Goal: Task Accomplishment & Management: Manage account settings

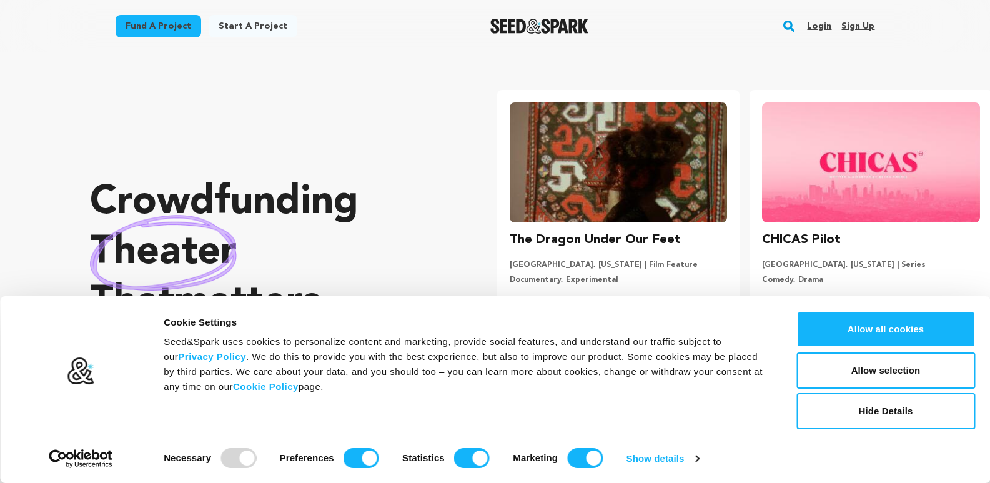
click at [852, 34] on link "Sign up" at bounding box center [858, 26] width 33 height 20
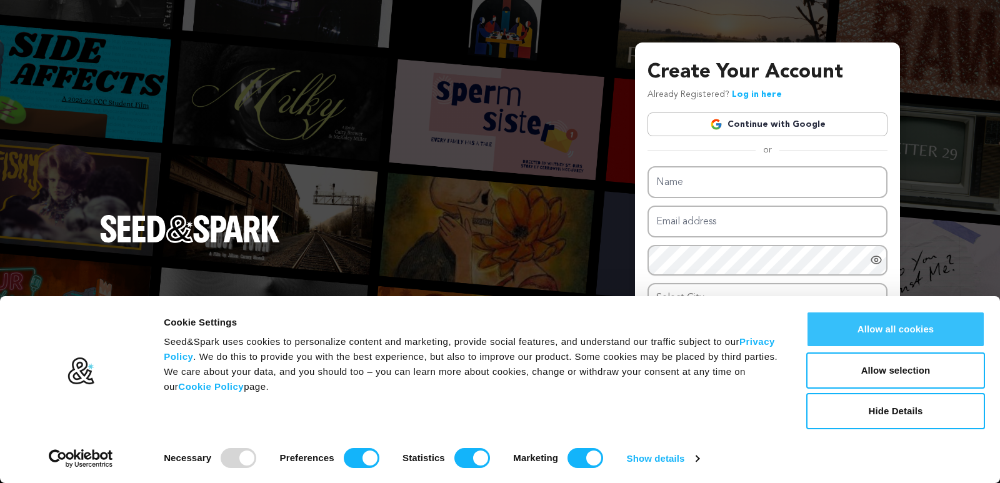
click at [890, 336] on button "Allow all cookies" at bounding box center [895, 329] width 179 height 36
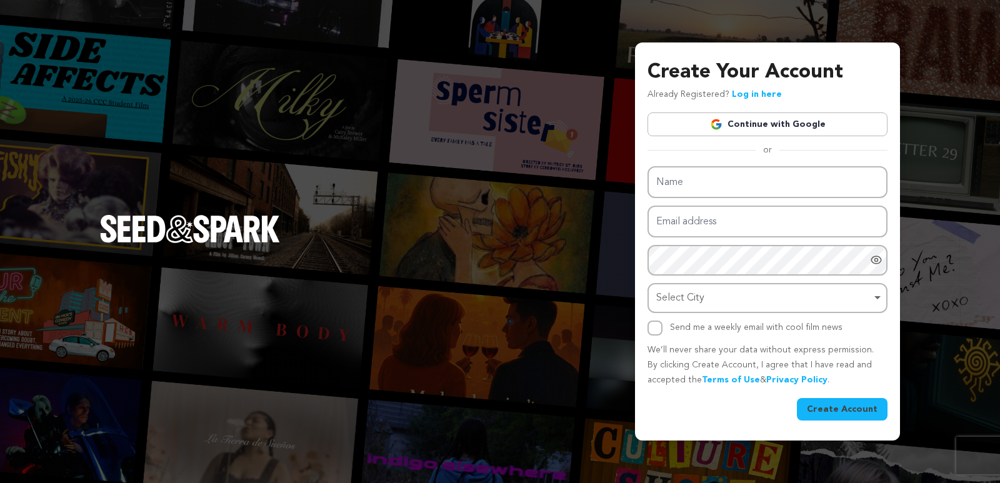
click at [735, 124] on link "Continue with Google" at bounding box center [767, 124] width 240 height 24
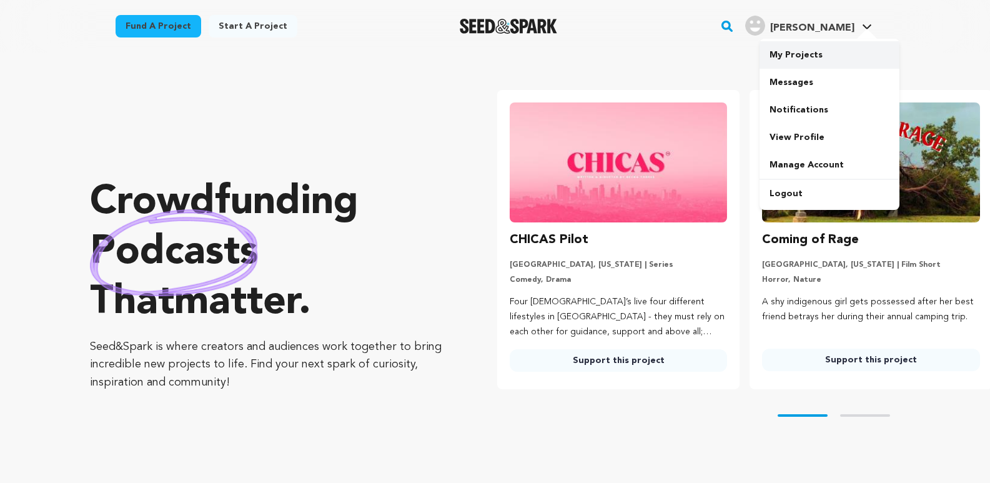
click at [786, 58] on link "My Projects" at bounding box center [830, 54] width 140 height 27
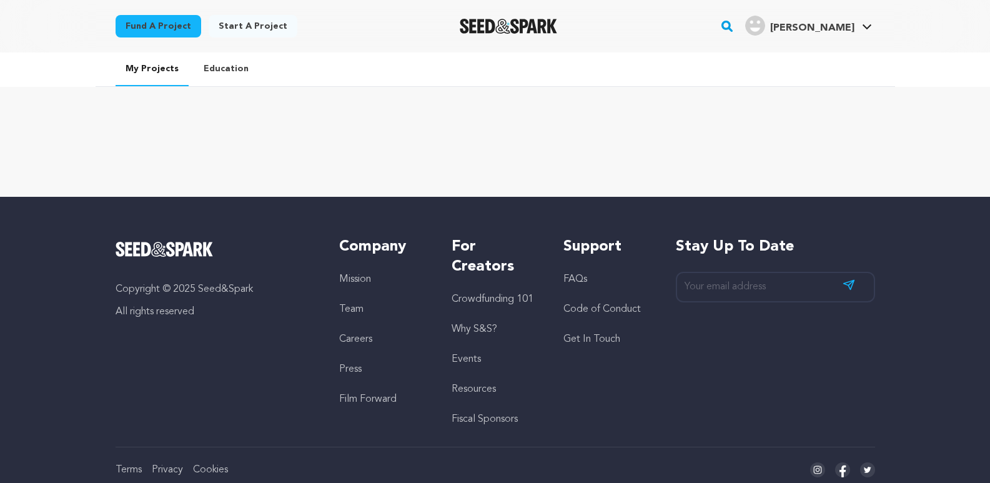
click at [254, 27] on link "Start a project" at bounding box center [253, 26] width 89 height 22
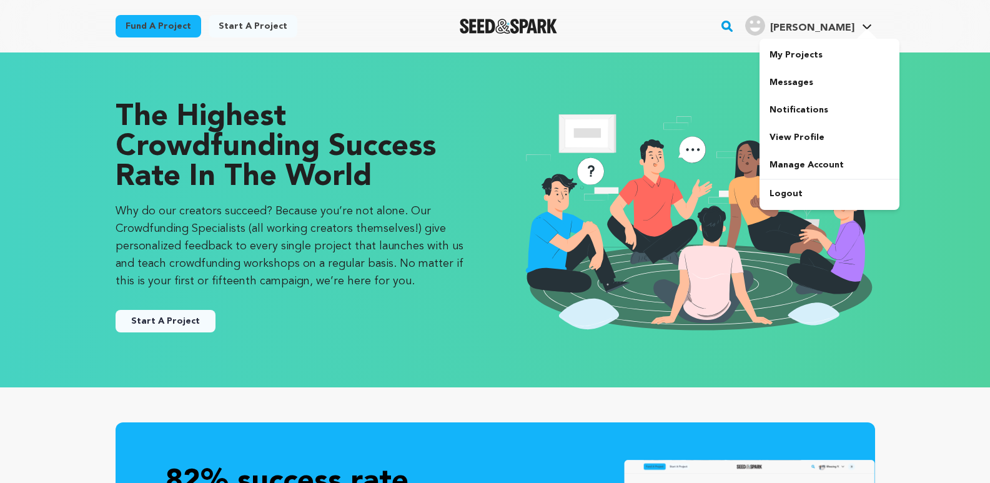
click at [816, 23] on span "mishra d." at bounding box center [812, 28] width 84 height 10
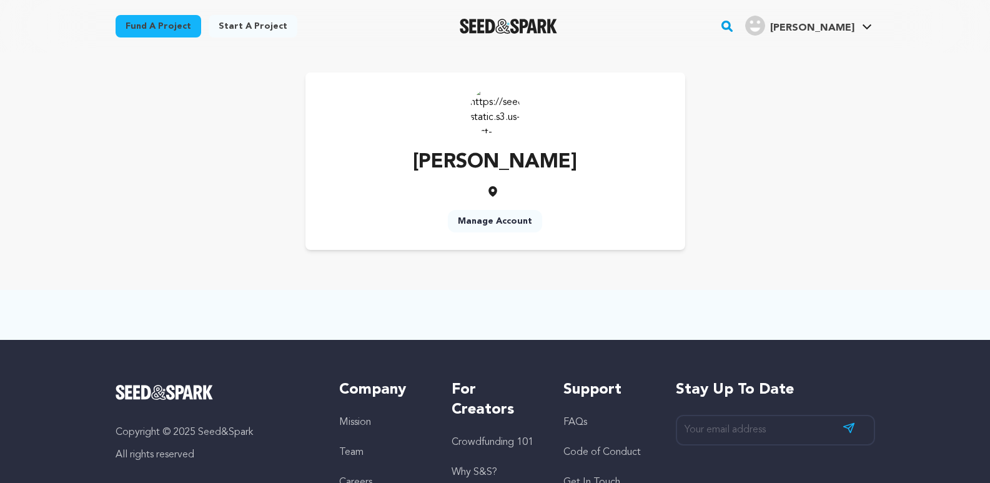
click at [483, 222] on link "Manage Account" at bounding box center [495, 221] width 94 height 22
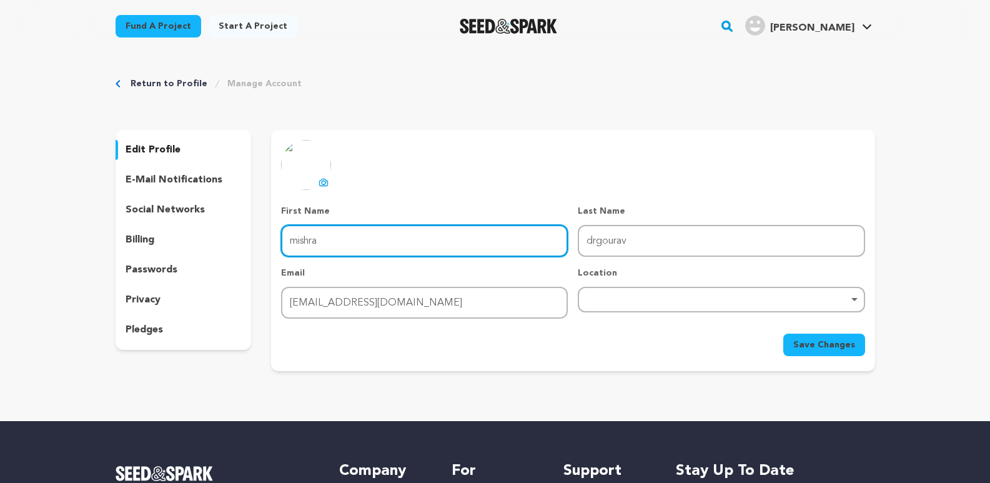
click at [389, 241] on input "mishra" at bounding box center [424, 241] width 287 height 32
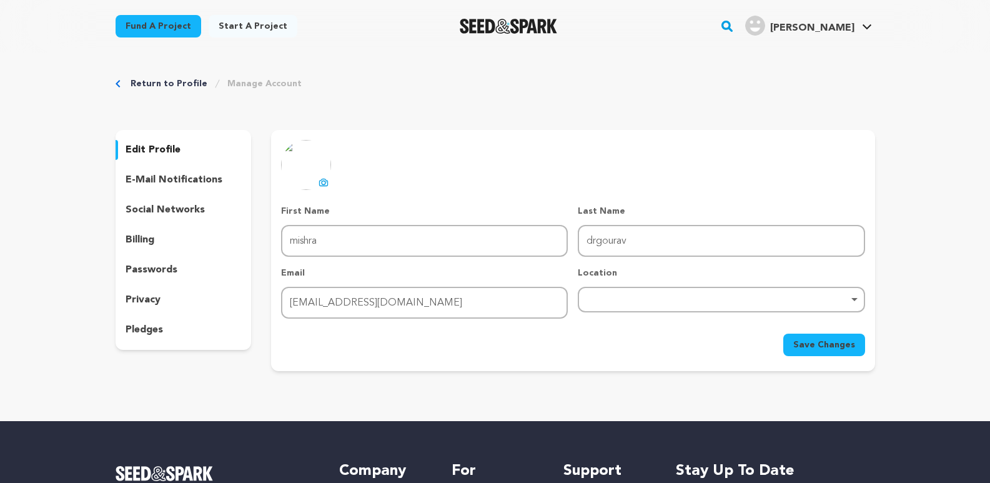
click at [326, 188] on button "uploading spinner upload profile image" at bounding box center [323, 182] width 15 height 15
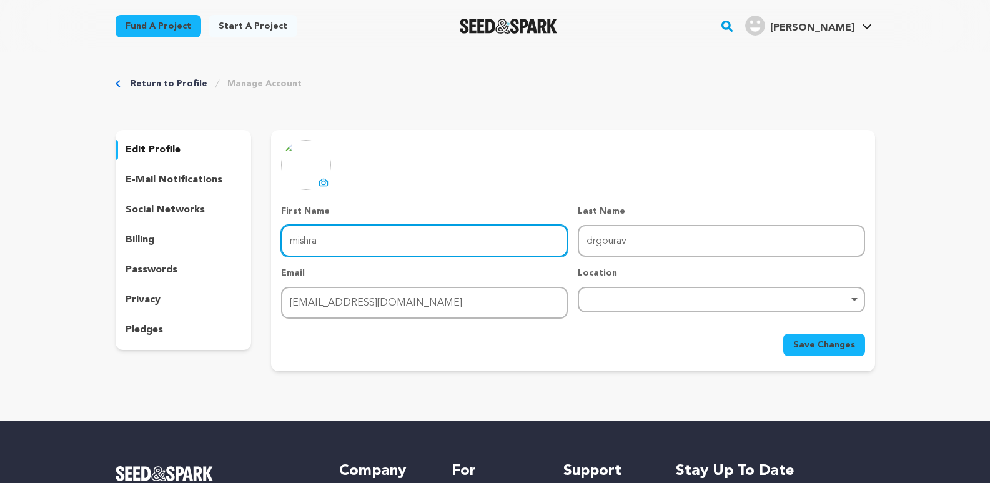
click at [425, 237] on input "mishra" at bounding box center [424, 241] width 287 height 32
drag, startPoint x: 372, startPoint y: 235, endPoint x: 188, endPoint y: 242, distance: 183.8
click at [188, 242] on div "edit profile e-mail notifications social networks billing passwords privacy ple…" at bounding box center [496, 250] width 760 height 241
paste input "Dr Gaurav Mishra"
drag, startPoint x: 389, startPoint y: 240, endPoint x: 341, endPoint y: 240, distance: 47.5
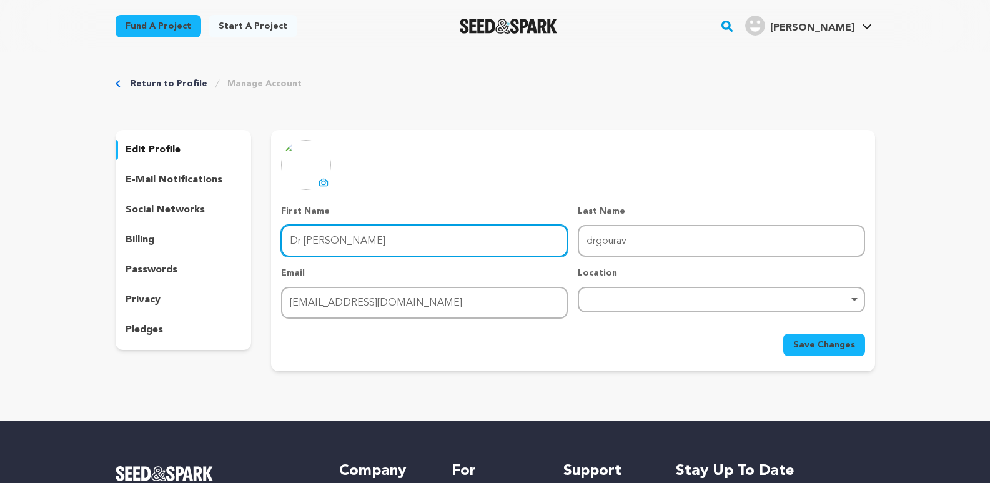
click at [343, 240] on input "Dr Gaurav Mishra" at bounding box center [424, 241] width 287 height 32
drag, startPoint x: 341, startPoint y: 240, endPoint x: 350, endPoint y: 241, distance: 8.8
click at [350, 241] on input "Dr Gaurav Mishra" at bounding box center [424, 241] width 287 height 32
click at [381, 242] on input "Dr Gaurav Mishra" at bounding box center [424, 241] width 287 height 32
drag, startPoint x: 381, startPoint y: 242, endPoint x: 353, endPoint y: 242, distance: 28.1
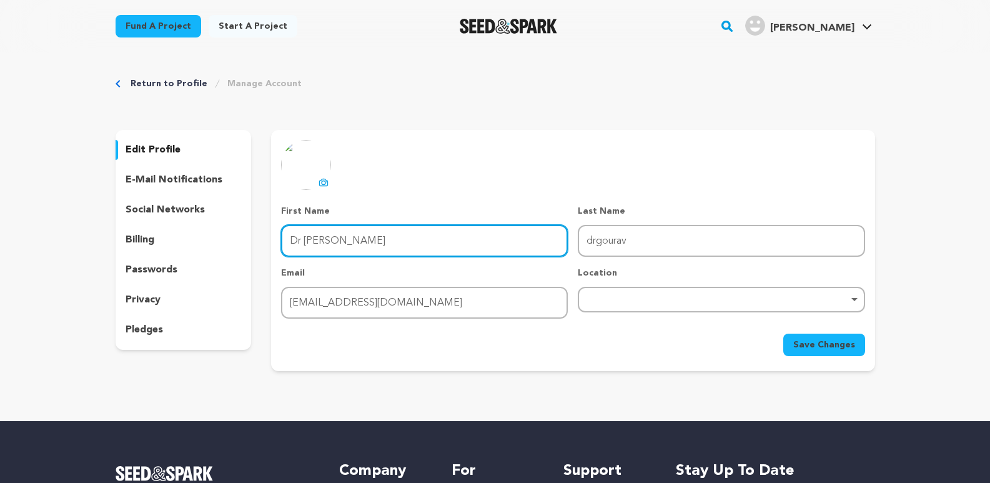
click at [353, 242] on input "Dr Gaurav Mishra" at bounding box center [424, 241] width 287 height 32
type input "Dr Gaurav"
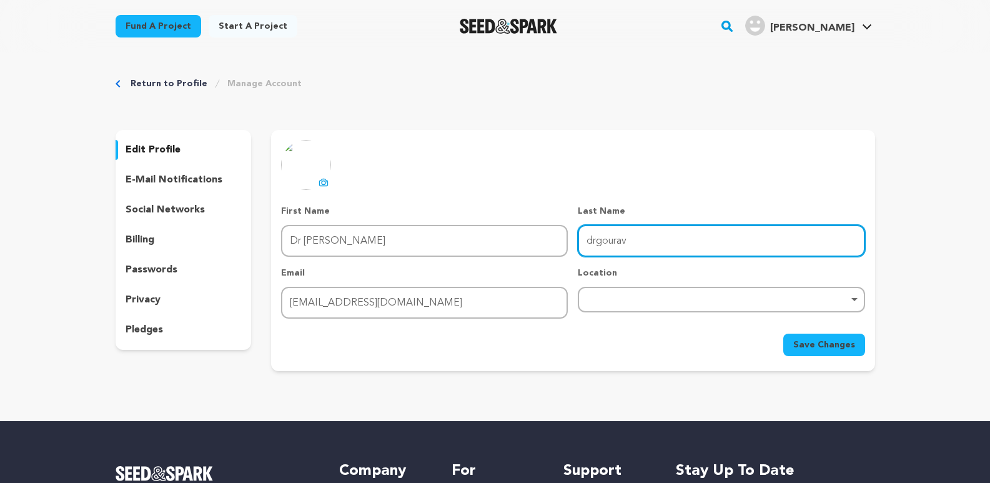
click at [636, 247] on input "drgourav" at bounding box center [721, 241] width 287 height 32
drag, startPoint x: 652, startPoint y: 241, endPoint x: 573, endPoint y: 240, distance: 78.7
click at [573, 240] on div "First Name First Name Dr Gaurav Last Name Last Name drgourav Email Email drgour…" at bounding box center [573, 262] width 584 height 114
paste input "Mishra"
type input "Mishra"
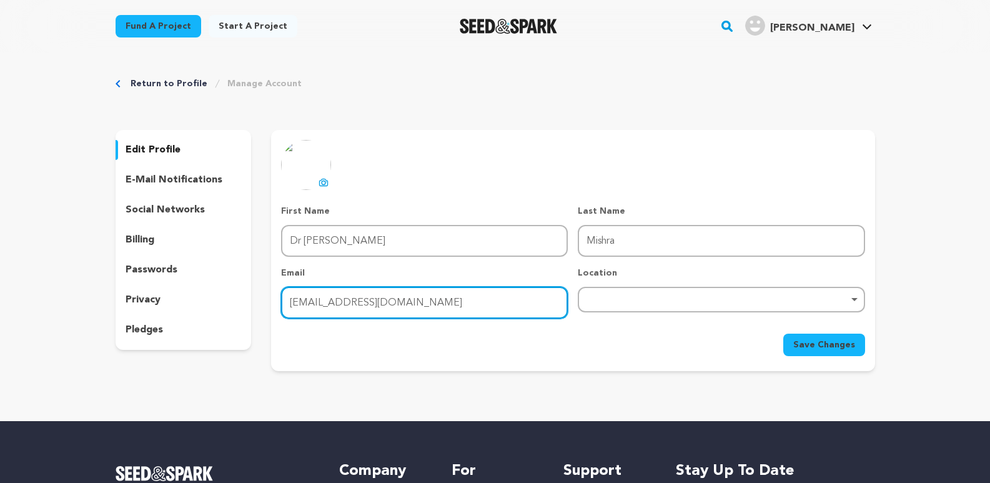
click at [367, 305] on input "drgouravmishra2@gmail.com" at bounding box center [424, 303] width 287 height 32
click at [644, 294] on div "Remove item" at bounding box center [721, 300] width 287 height 26
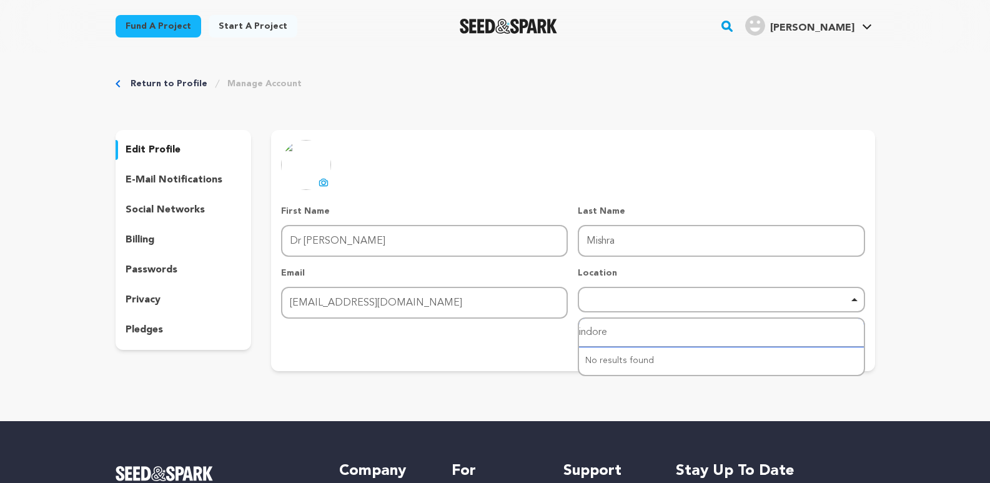
type input "indore"
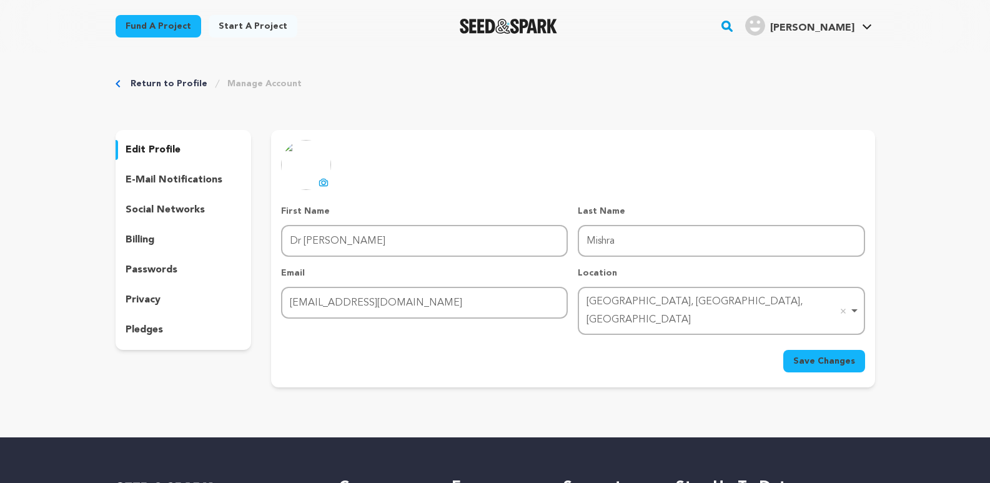
click at [520, 350] on div "Save Changes" at bounding box center [573, 361] width 584 height 22
click at [830, 355] on span "Save Changes" at bounding box center [824, 361] width 62 height 12
click at [754, 75] on div "Return to Profile Manage Account edit profile e-mail notifications social netwo…" at bounding box center [496, 234] width 800 height 365
click at [837, 36] on span "mishra d. mishra d." at bounding box center [809, 26] width 132 height 26
click at [811, 56] on link "My Projects" at bounding box center [830, 54] width 140 height 27
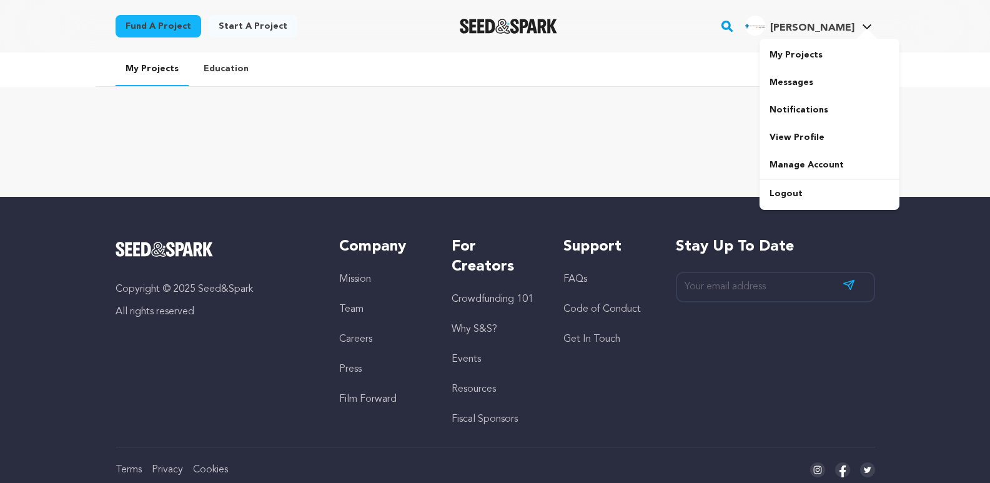
click at [817, 25] on span "[PERSON_NAME]" at bounding box center [812, 28] width 84 height 10
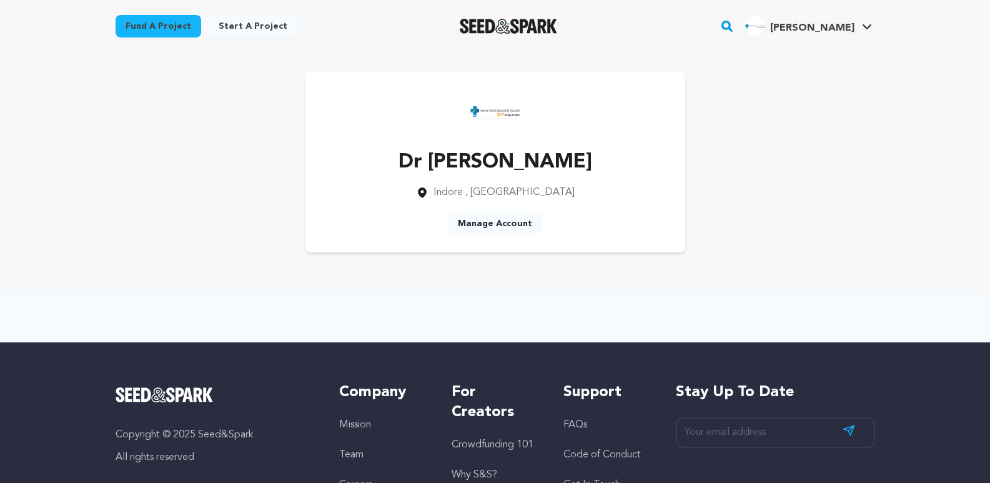
click at [497, 227] on link "Manage Account" at bounding box center [495, 223] width 94 height 22
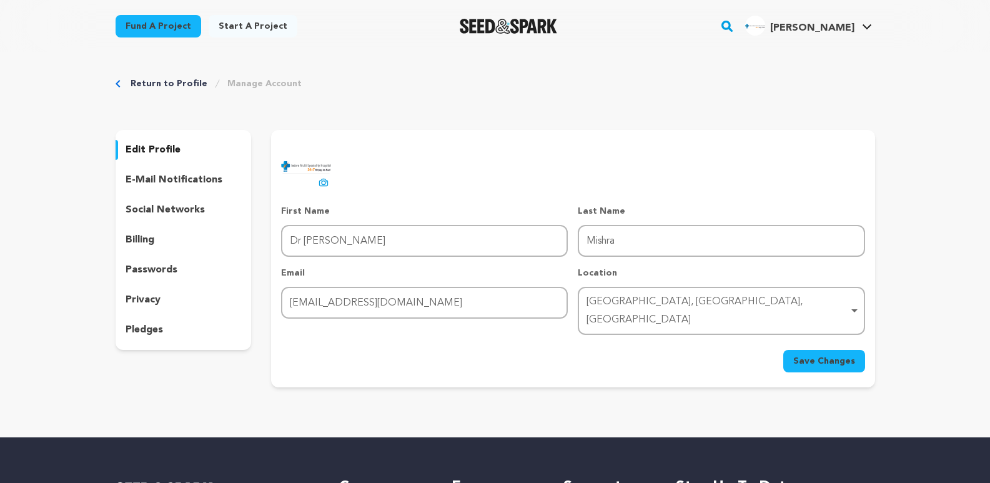
click at [185, 201] on div "social networks" at bounding box center [184, 210] width 136 height 20
